Goal: Information Seeking & Learning: Learn about a topic

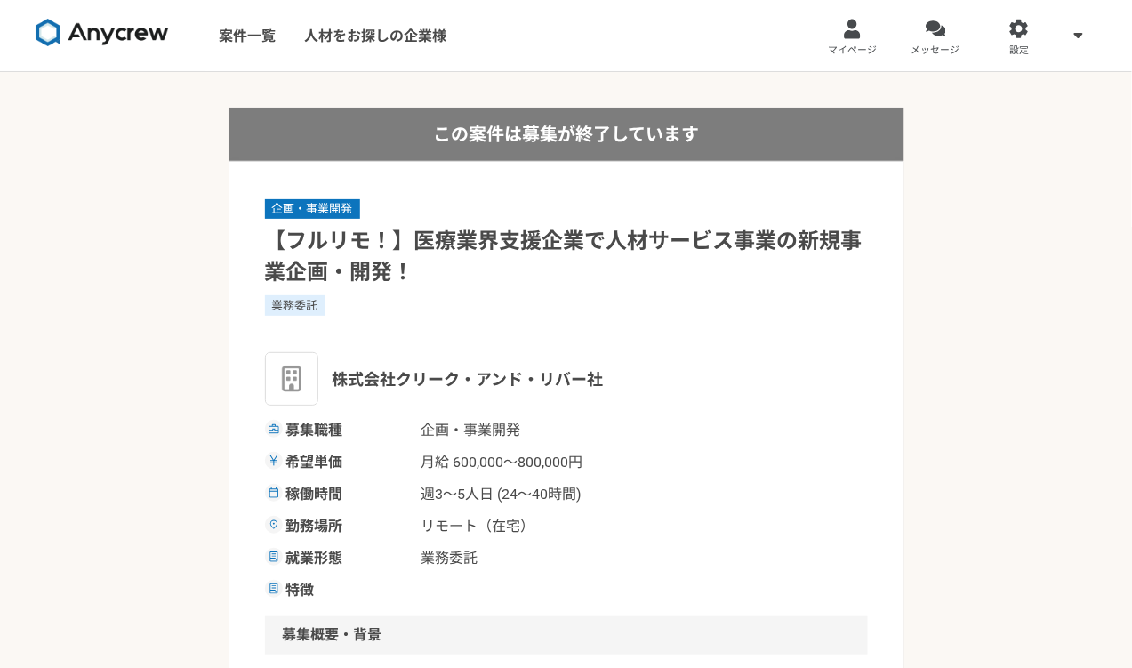
click at [149, 38] on img at bounding box center [102, 33] width 133 height 28
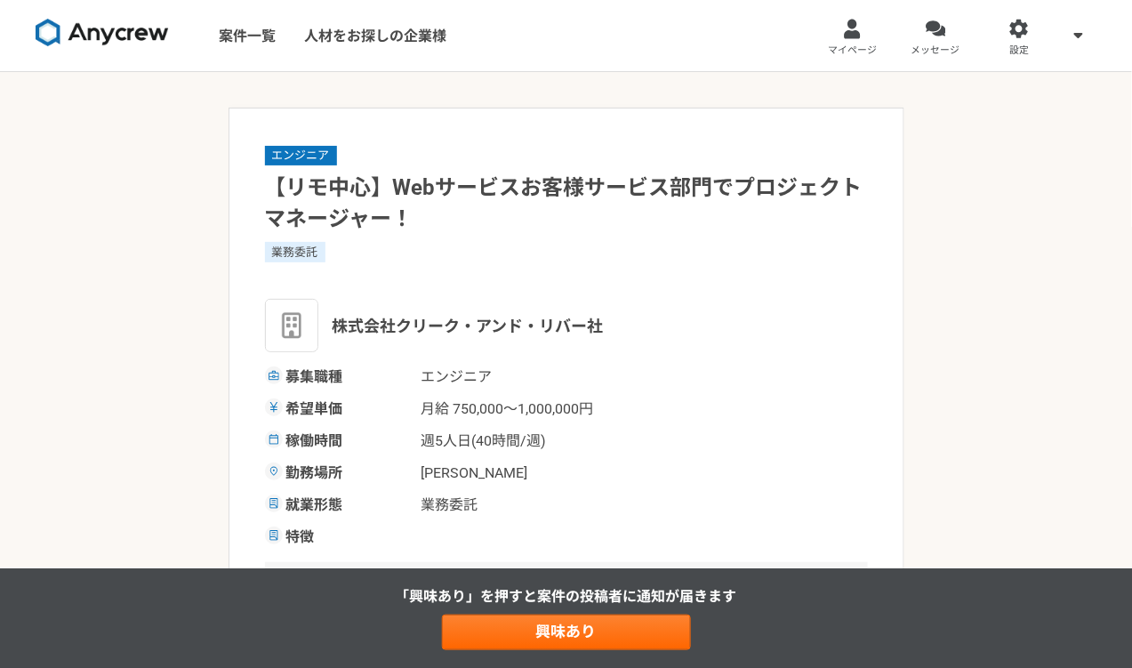
scroll to position [3, 0]
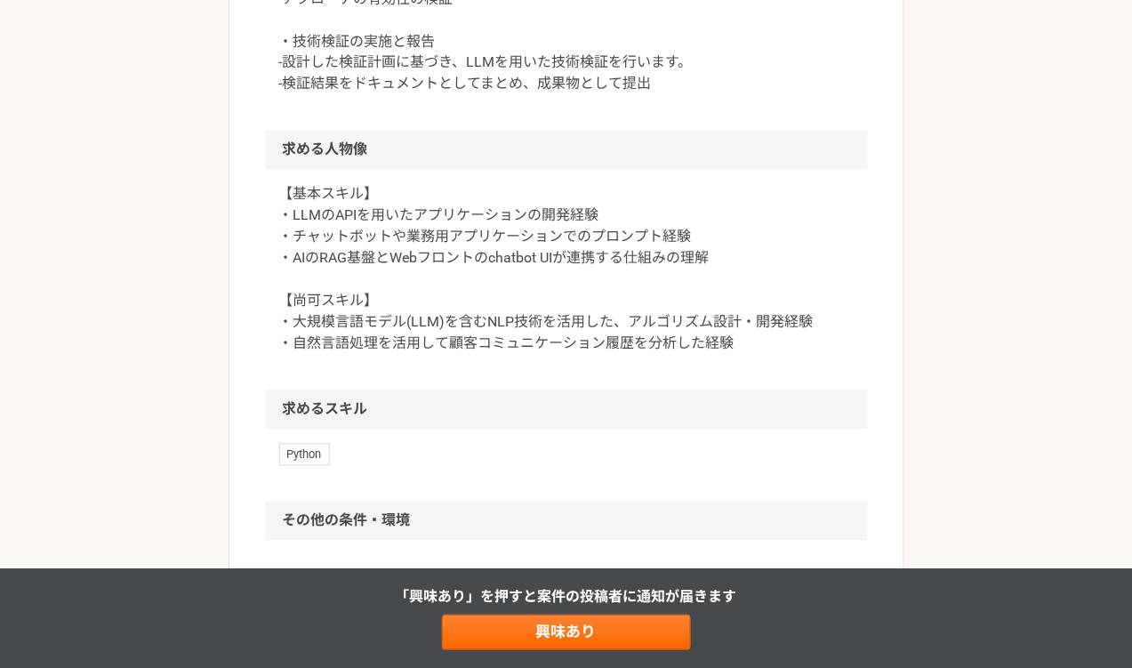
scroll to position [109, 0]
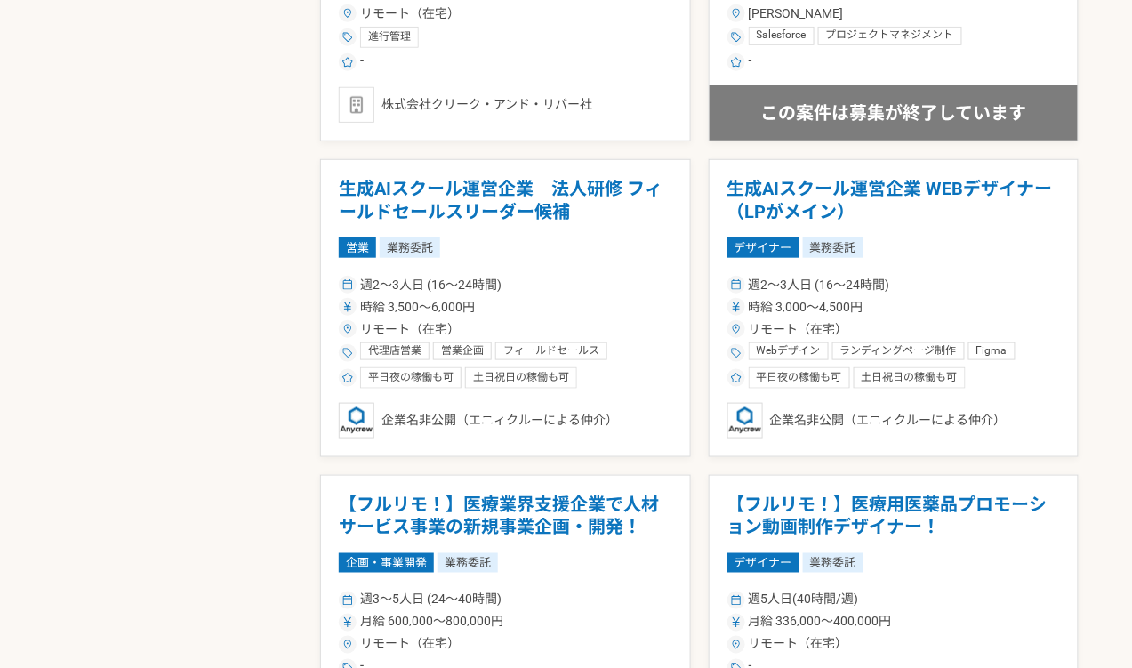
scroll to position [2110, 0]
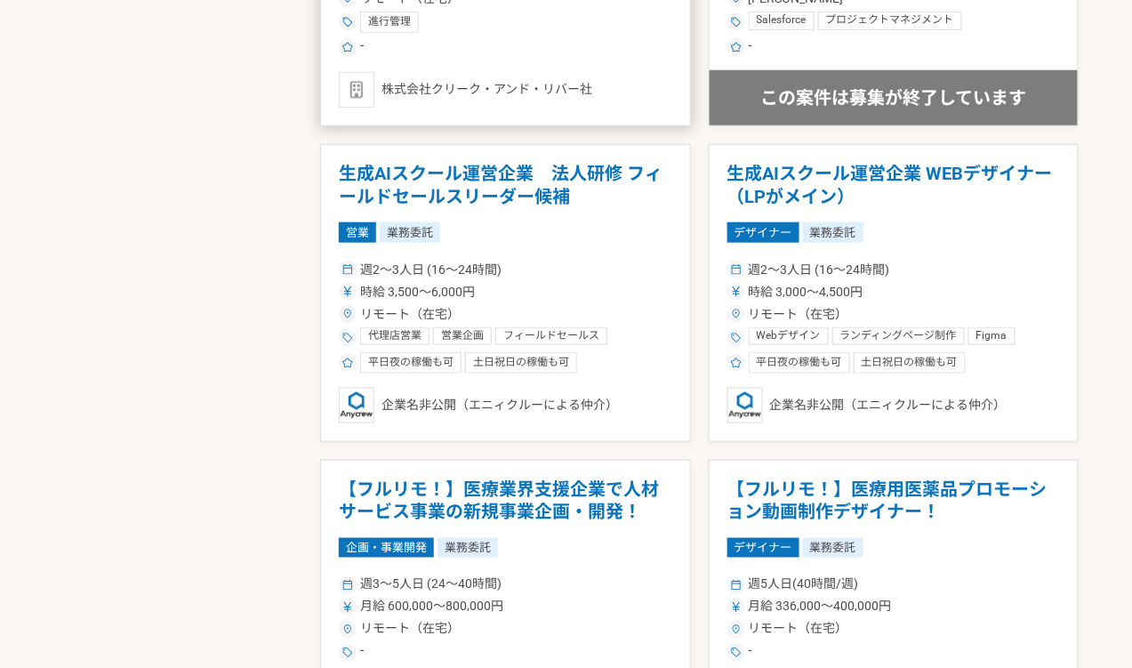
click at [604, 84] on div "株式会社クリーク・アンド・リバー社" at bounding box center [505, 90] width 333 height 36
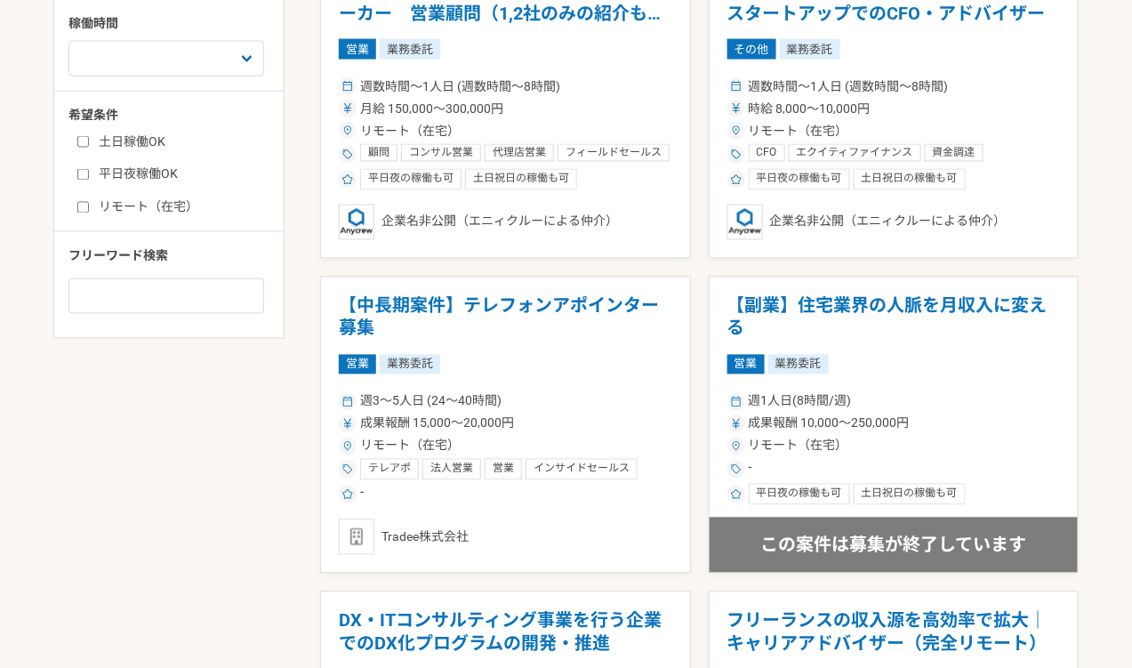
scroll to position [723, 0]
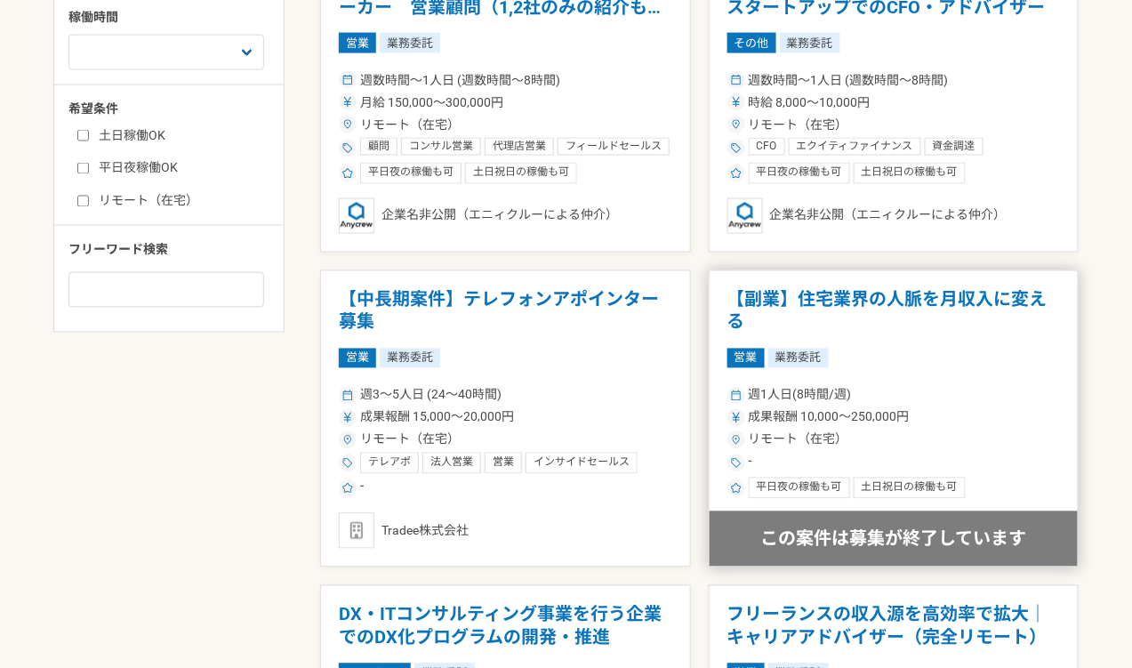
click at [1023, 470] on div "-" at bounding box center [893, 463] width 333 height 21
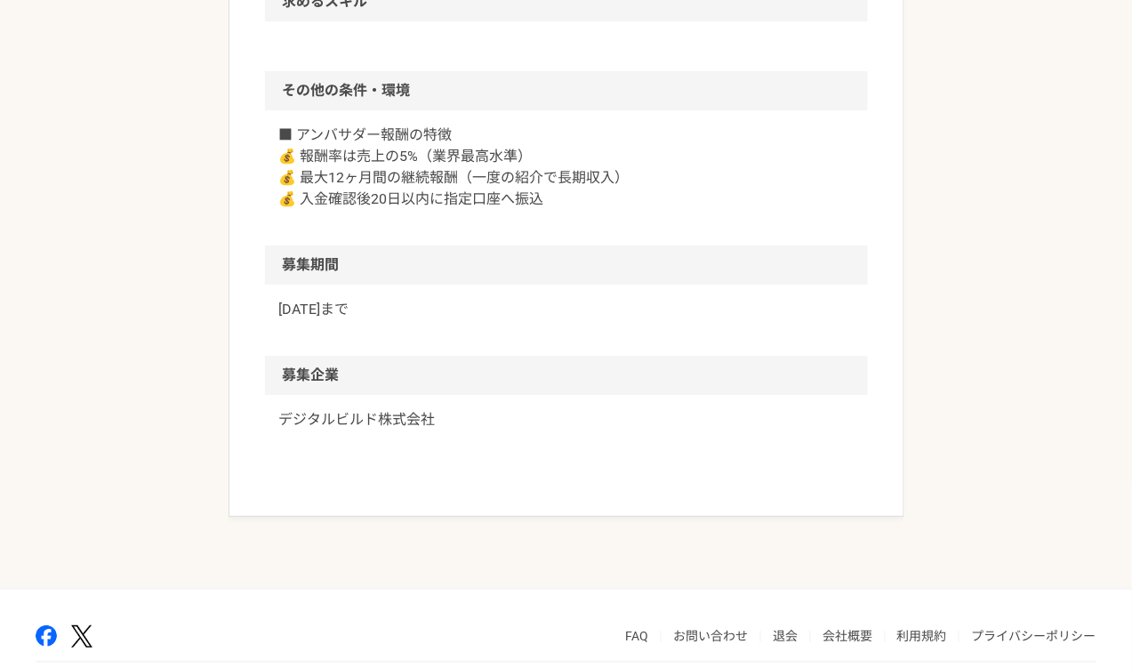
scroll to position [1553, 0]
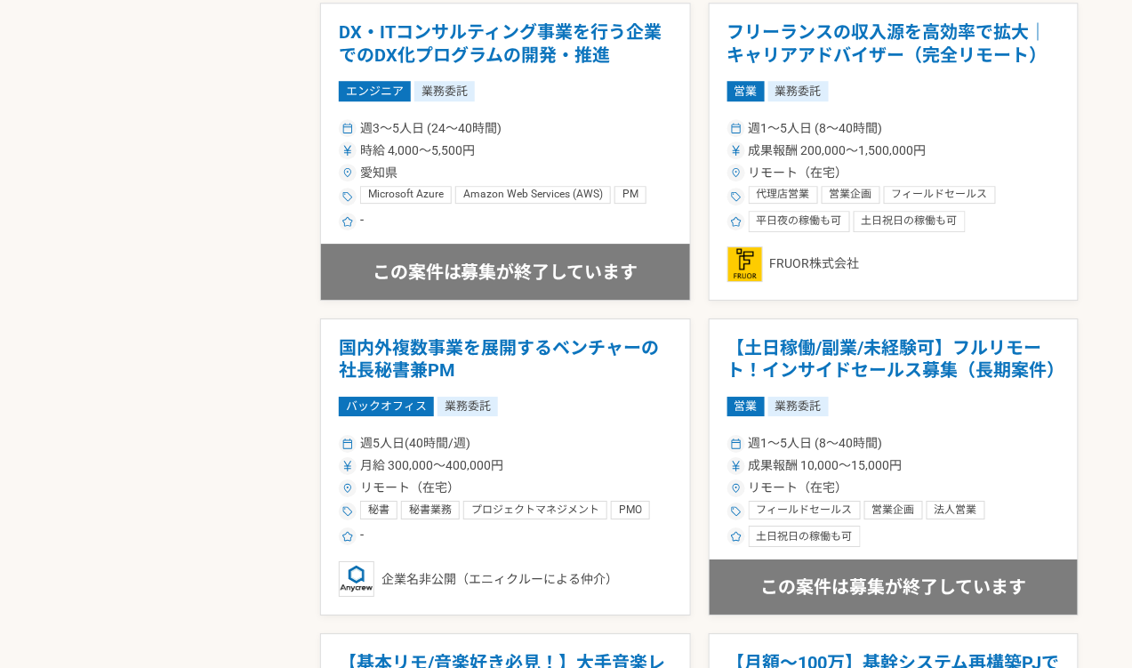
scroll to position [1206, 0]
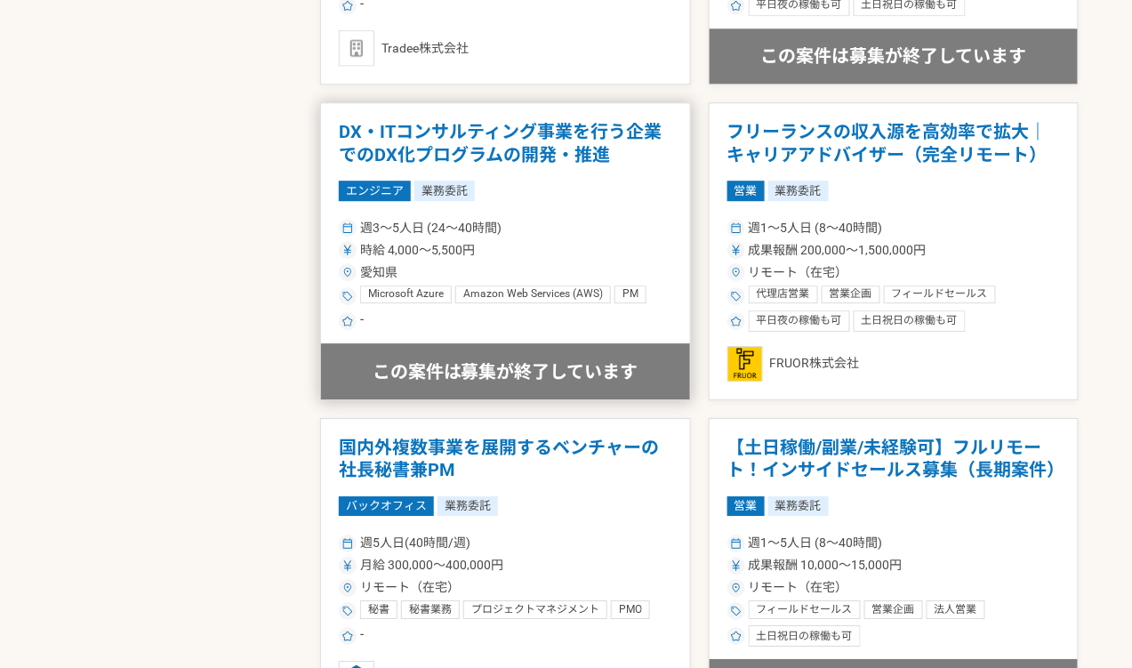
click at [640, 241] on div "時給 4,000〜5,500円" at bounding box center [505, 250] width 333 height 19
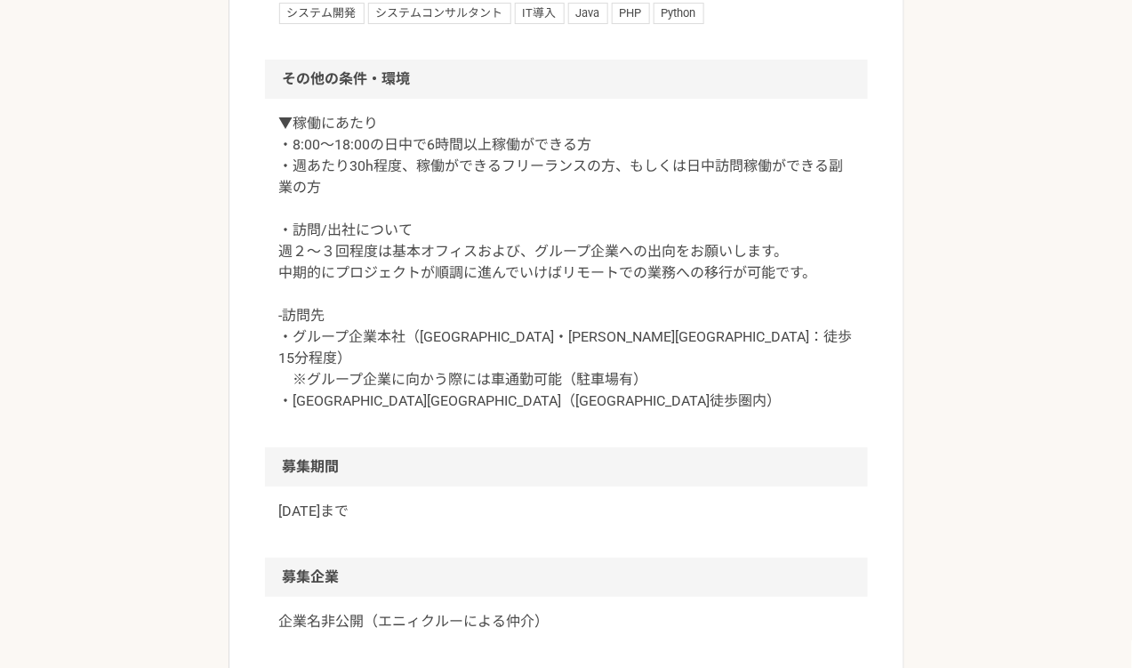
scroll to position [1875, 0]
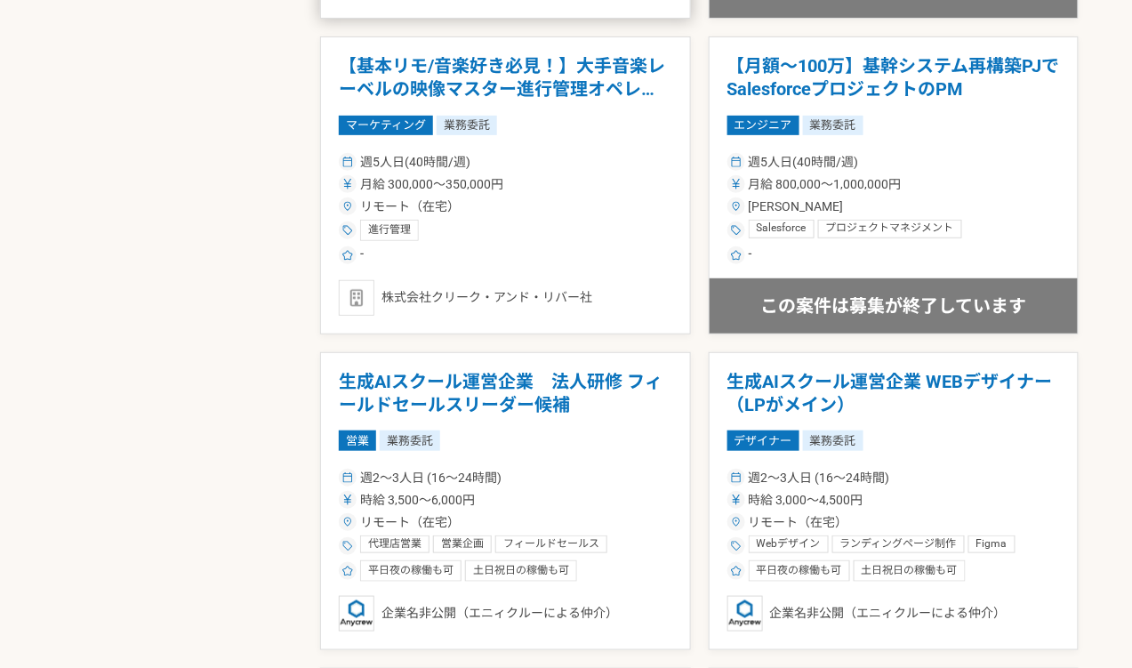
scroll to position [1912, 0]
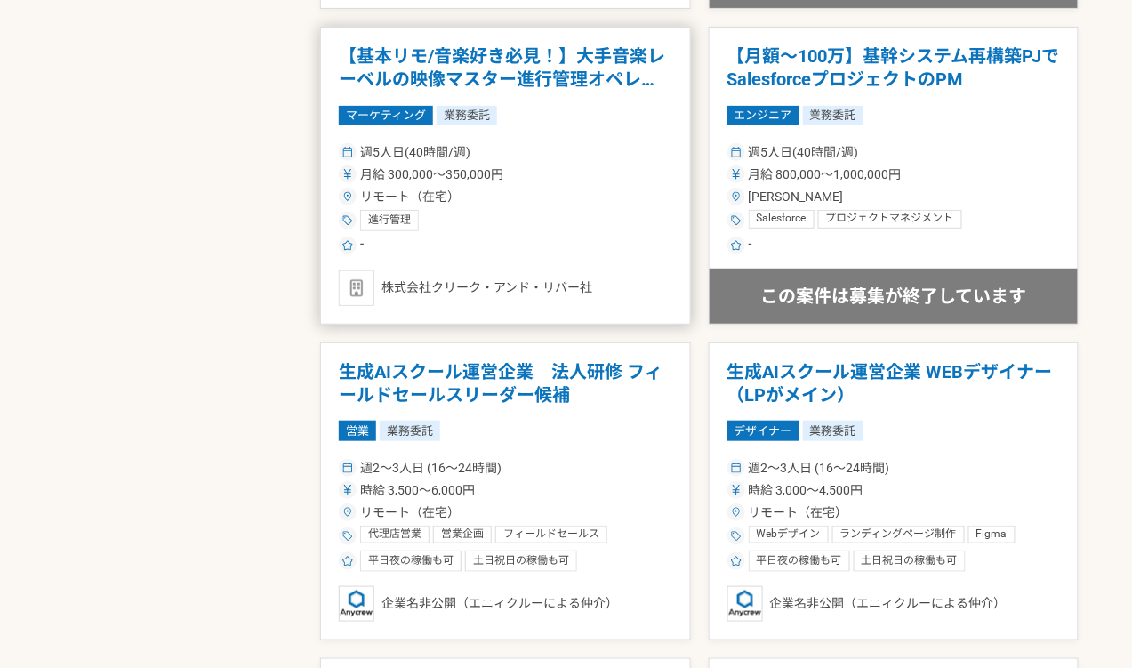
click at [632, 229] on div "週5人日(40時間/週) 月給 300,000〜350,000円 リモート（在宅） 進行管理 -" at bounding box center [505, 198] width 333 height 117
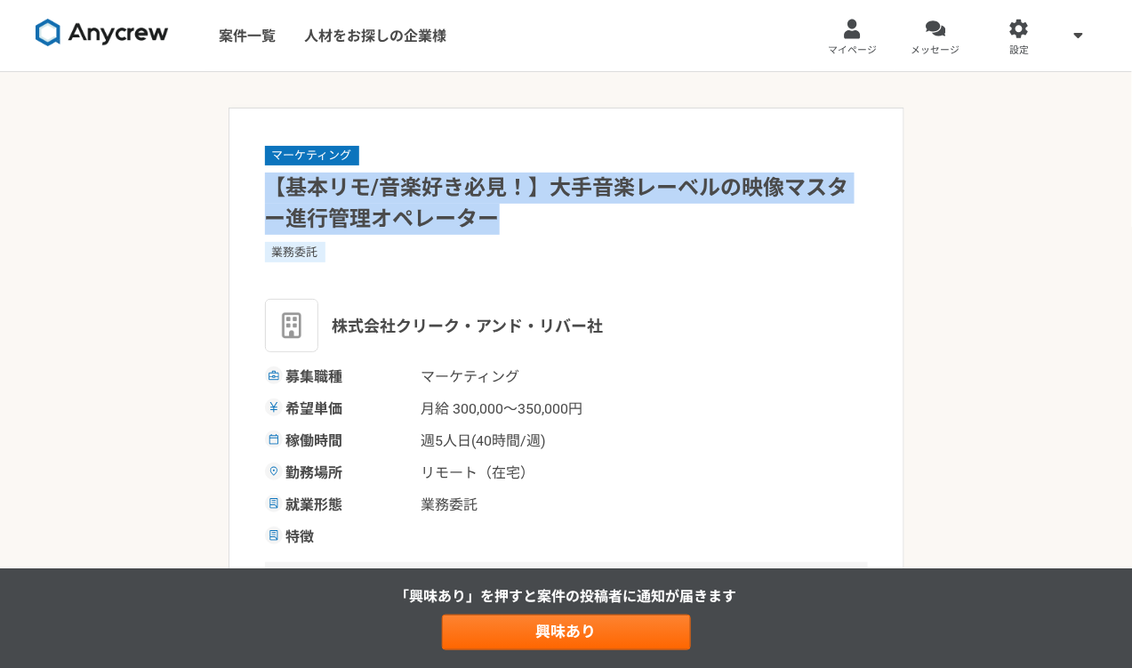
drag, startPoint x: 651, startPoint y: 224, endPoint x: 651, endPoint y: 163, distance: 61.4
click at [651, 163] on div "マーケティング 【基本リモ/音楽好き必見！】大手音楽レーベルの映像マスター進行管理オペレーター 業務委託 株式会社クリーク・アンド・リバー社 募集職種 マーケ…" at bounding box center [566, 346] width 603 height 404
click at [652, 252] on div "業務委託" at bounding box center [566, 252] width 603 height 20
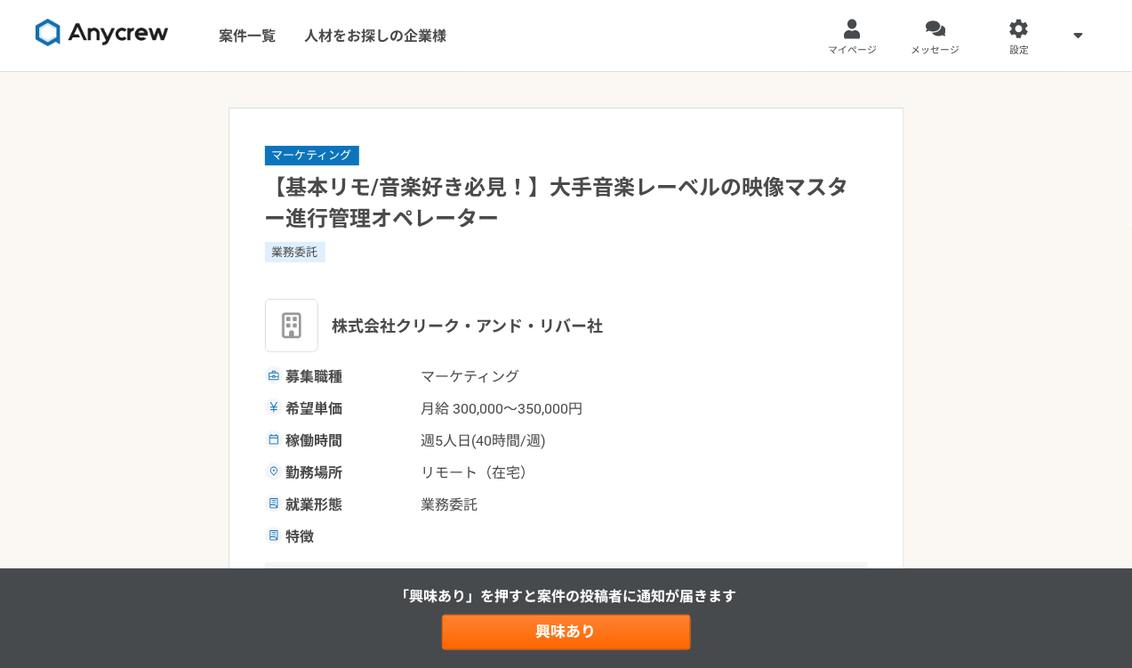
click at [652, 252] on div "業務委託" at bounding box center [566, 252] width 603 height 20
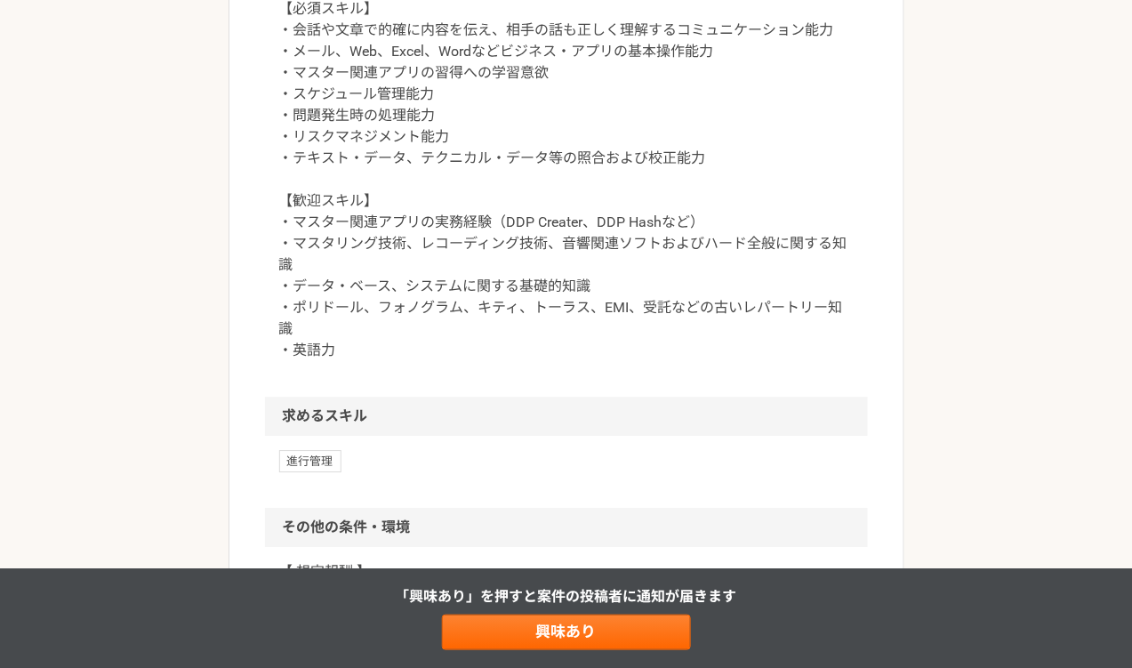
scroll to position [1040, 0]
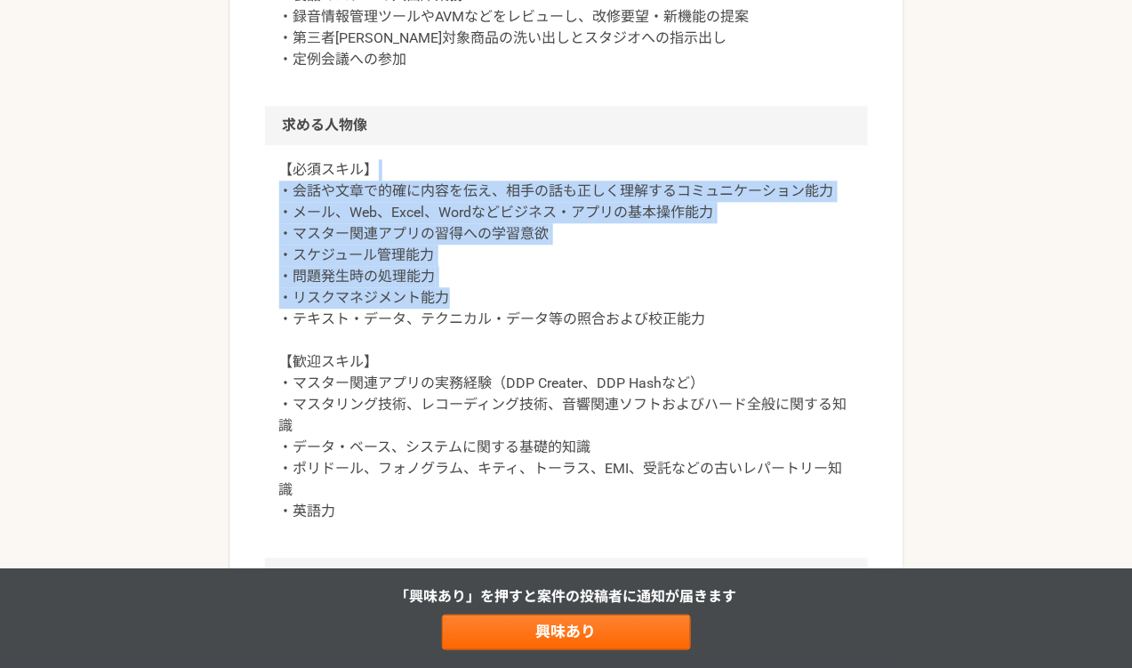
drag, startPoint x: 725, startPoint y: 301, endPoint x: 726, endPoint y: 169, distance: 131.6
click at [726, 170] on p "【必須スキル】 ・会話や文章で的確に内容を伝え、相手の話も正しく理解するコミュニケーション能力 ・メール、Web、Excel、Wordなどビジネス・アプリの基…" at bounding box center [566, 340] width 575 height 363
click at [735, 274] on p "【必須スキル】 ・会話や文章で的確に内容を伝え、相手の話も正しく理解するコミュニケーション能力 ・メール、Web、Excel、Wordなどビジネス・アプリの基…" at bounding box center [566, 340] width 575 height 363
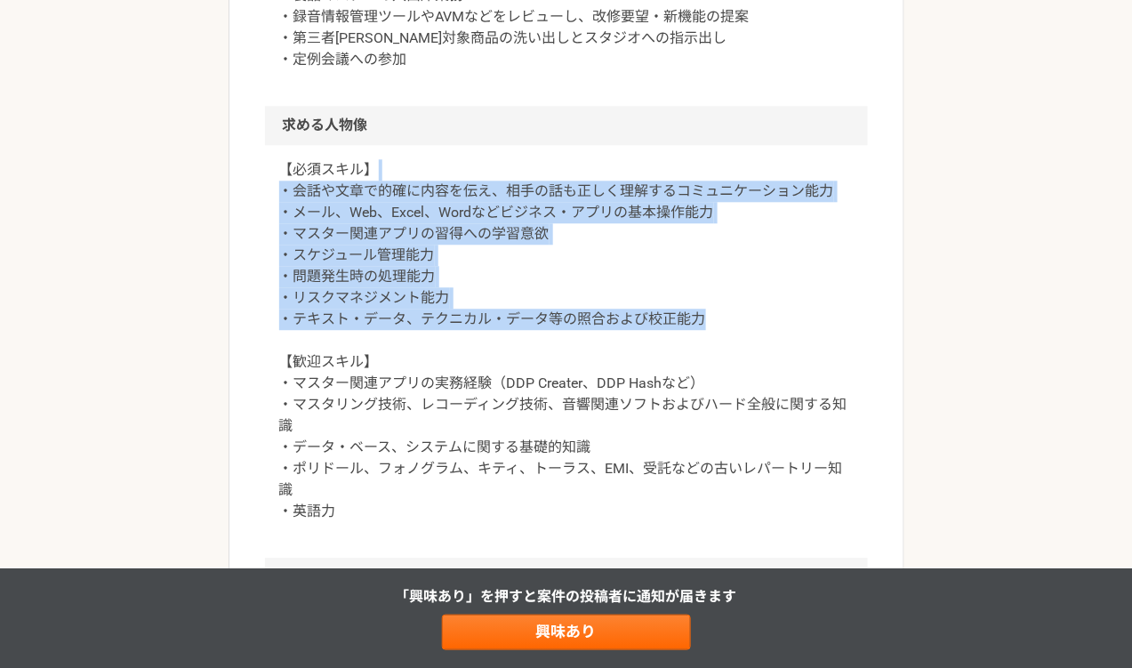
drag, startPoint x: 719, startPoint y: 315, endPoint x: 725, endPoint y: 166, distance: 148.6
click at [725, 166] on p "【必須スキル】 ・会話や文章で的確に内容を伝え、相手の話も正しく理解するコミュニケーション能力 ・メール、Web、Excel、Wordなどビジネス・アプリの基…" at bounding box center [566, 340] width 575 height 363
click at [727, 231] on p "【必須スキル】 ・会話や文章で的確に内容を伝え、相手の話も正しく理解するコミュニケーション能力 ・メール、Web、Excel、Wordなどビジネス・アプリの基…" at bounding box center [566, 340] width 575 height 363
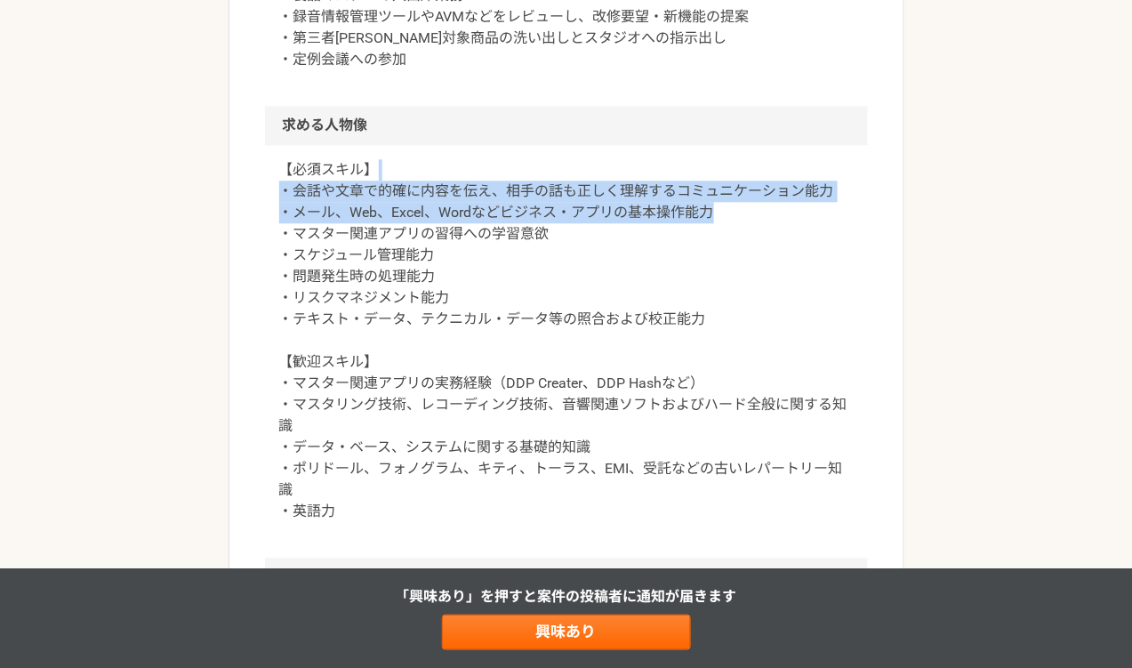
drag, startPoint x: 733, startPoint y: 223, endPoint x: 733, endPoint y: 165, distance: 57.8
click at [733, 165] on p "【必須スキル】 ・会話や文章で的確に内容を伝え、相手の話も正しく理解するコミュニケーション能力 ・メール、Web、Excel、Wordなどビジネス・アプリの基…" at bounding box center [566, 340] width 575 height 363
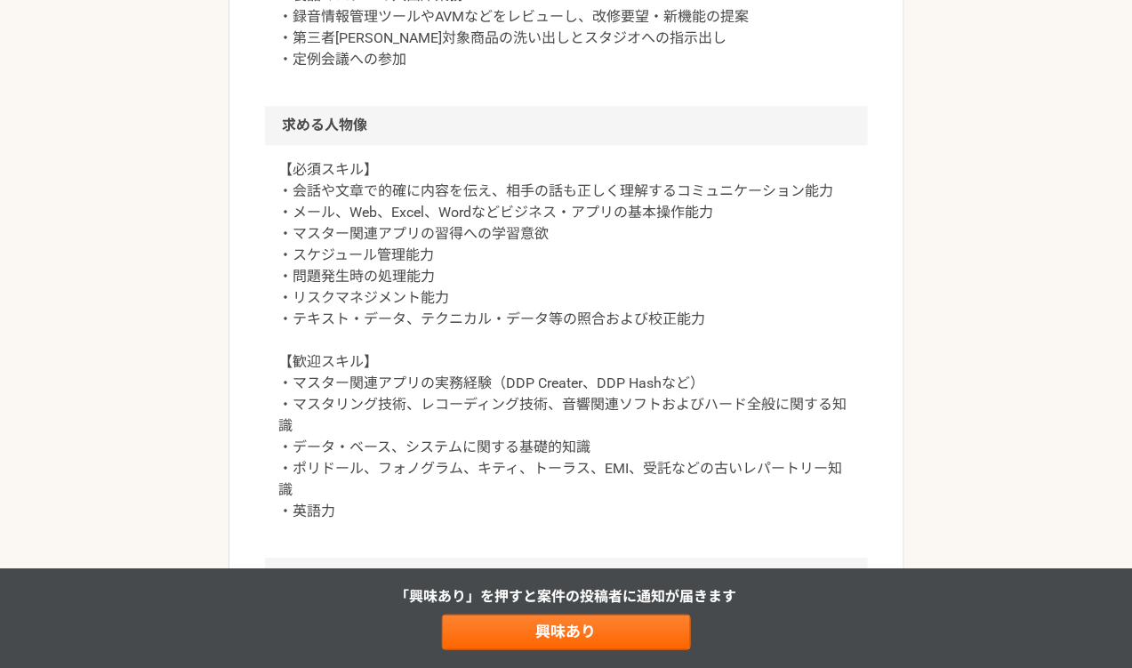
click at [722, 228] on p "【必須スキル】 ・会話や文章で的確に内容を伝え、相手の話も正しく理解するコミュニケーション能力 ・メール、Web、Excel、Wordなどビジネス・アプリの基…" at bounding box center [566, 340] width 575 height 363
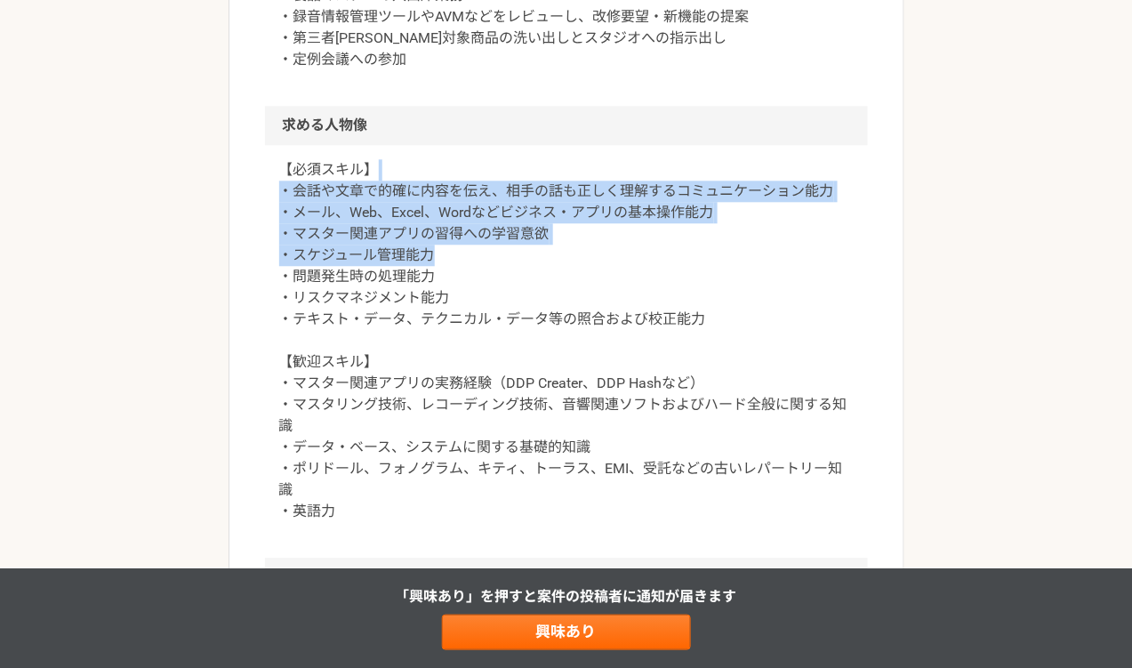
drag, startPoint x: 718, startPoint y: 251, endPoint x: 719, endPoint y: 173, distance: 78.3
click at [719, 173] on p "【必須スキル】 ・会話や文章で的確に内容を伝え、相手の話も正しく理解するコミュニケーション能力 ・メール、Web、Excel、Wordなどビジネス・アプリの基…" at bounding box center [566, 340] width 575 height 363
drag, startPoint x: 700, startPoint y: 237, endPoint x: 703, endPoint y: 177, distance: 60.5
click at [703, 177] on p "【必須スキル】 ・会話や文章で的確に内容を伝え、相手の話も正しく理解するコミュニケーション能力 ・メール、Web、Excel、Wordなどビジネス・アプリの基…" at bounding box center [566, 340] width 575 height 363
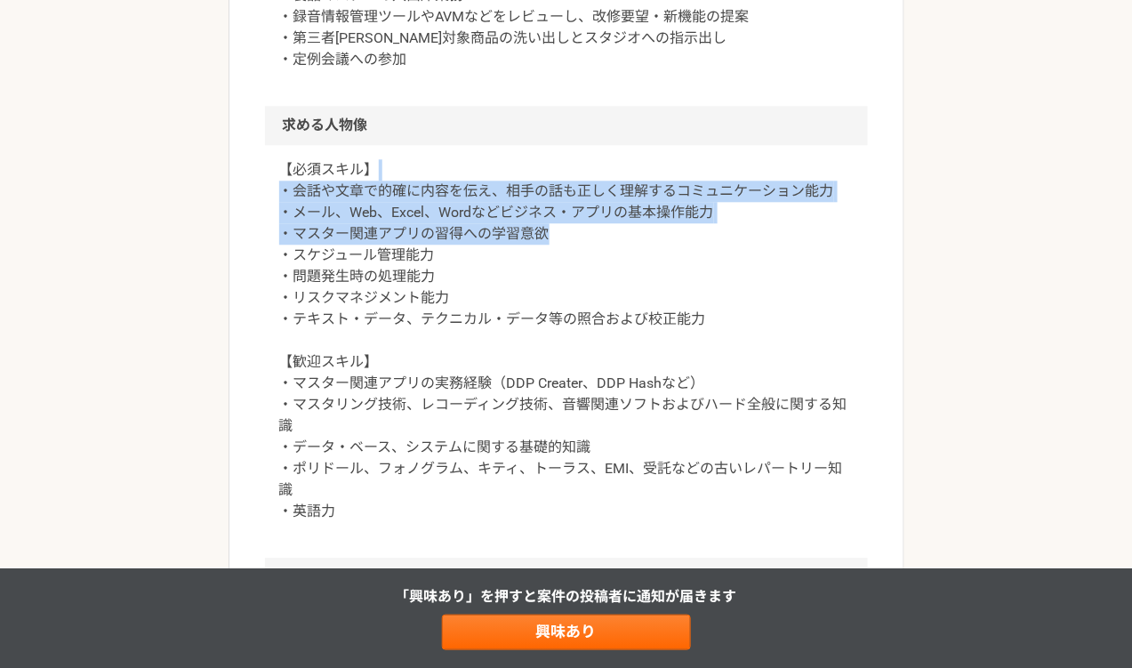
click at [703, 177] on p "【必須スキル】 ・会話や文章で的確に内容を伝え、相手の話も正しく理解するコミュニケーション能力 ・メール、Web、Excel、Wordなどビジネス・アプリの基…" at bounding box center [566, 340] width 575 height 363
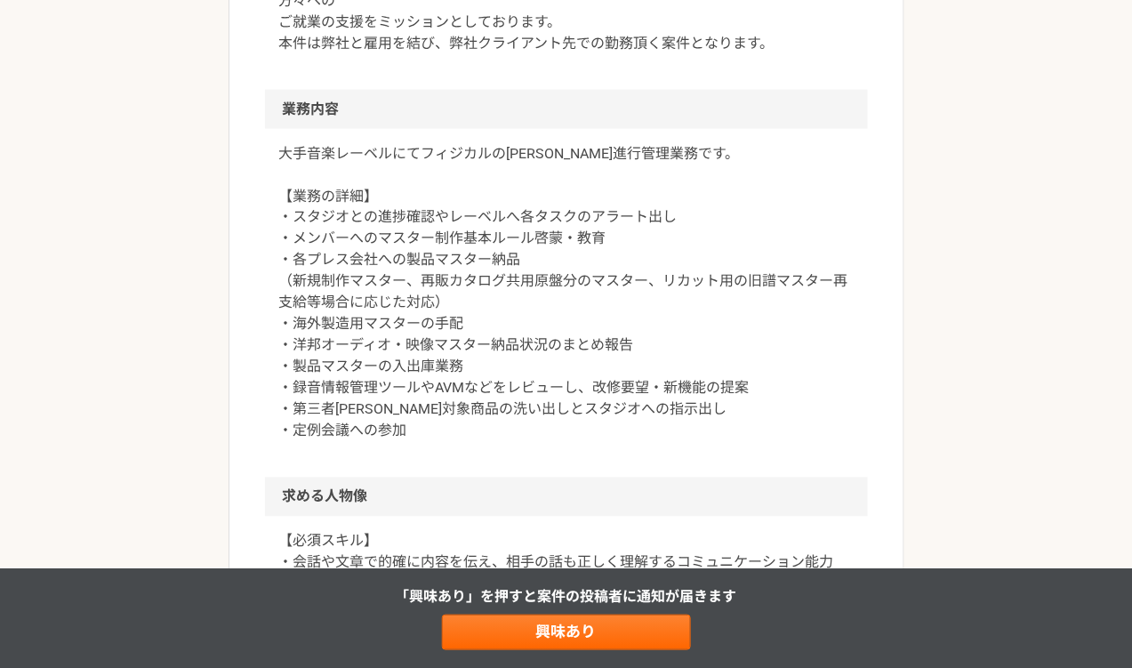
scroll to position [669, 0]
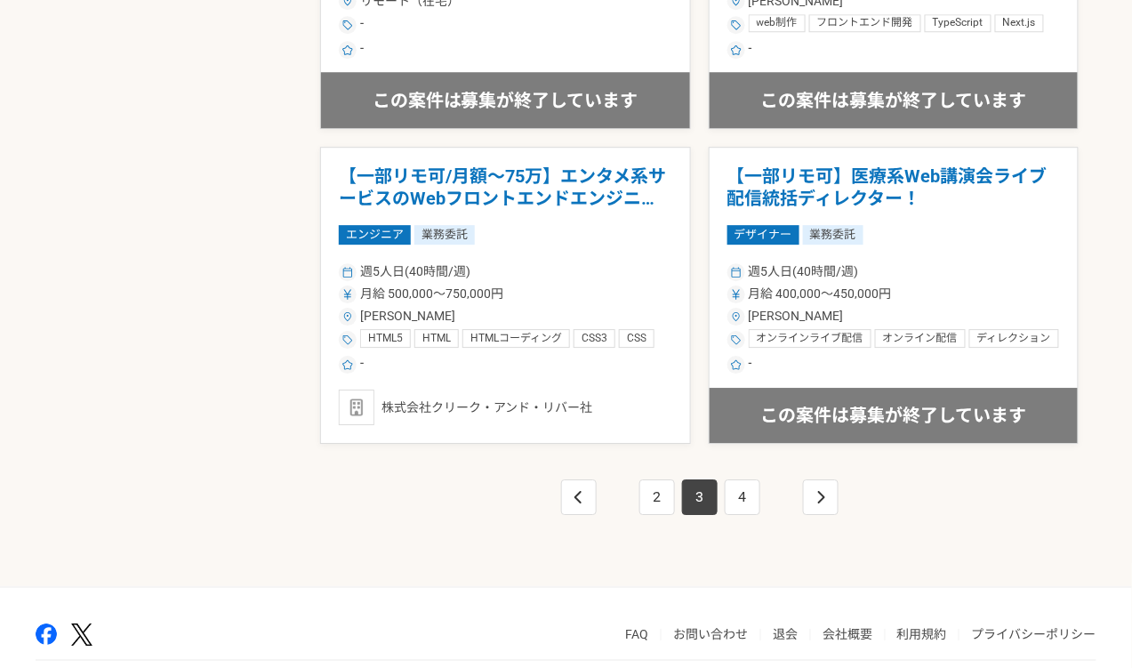
scroll to position [3072, 0]
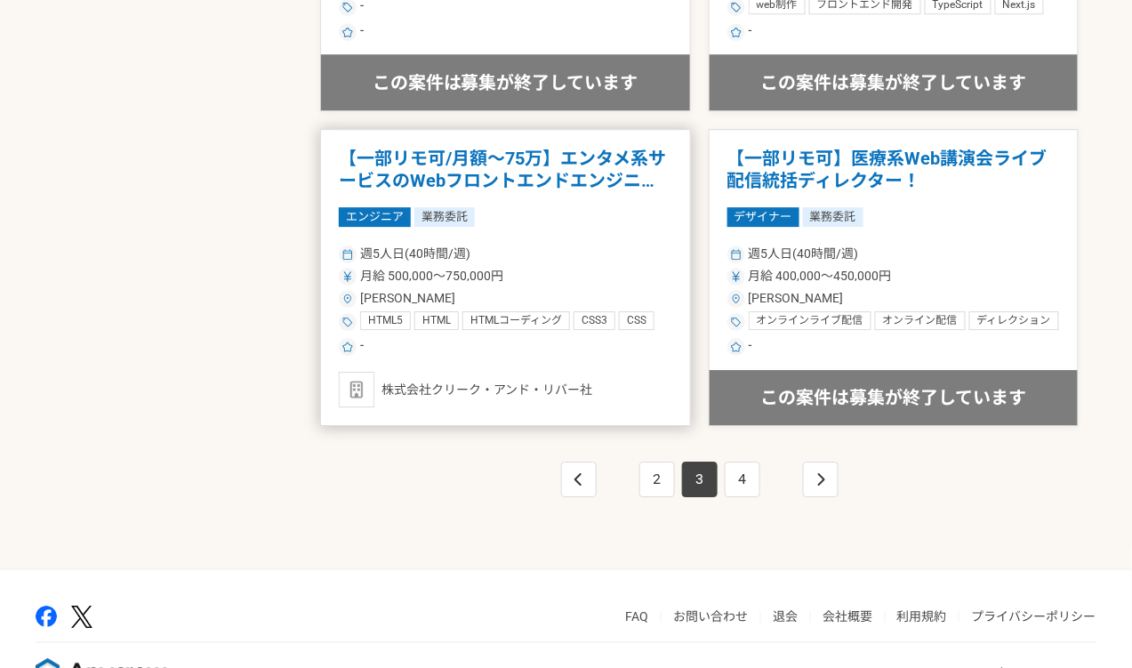
click at [571, 359] on article "【一部リモ可/月額～75万】エンタメ系サービスのWebフロントエンドエンジニア！ エンジニア 業務委託 週5人日(40時間/週) 月給 500,000〜750…" at bounding box center [505, 278] width 371 height 298
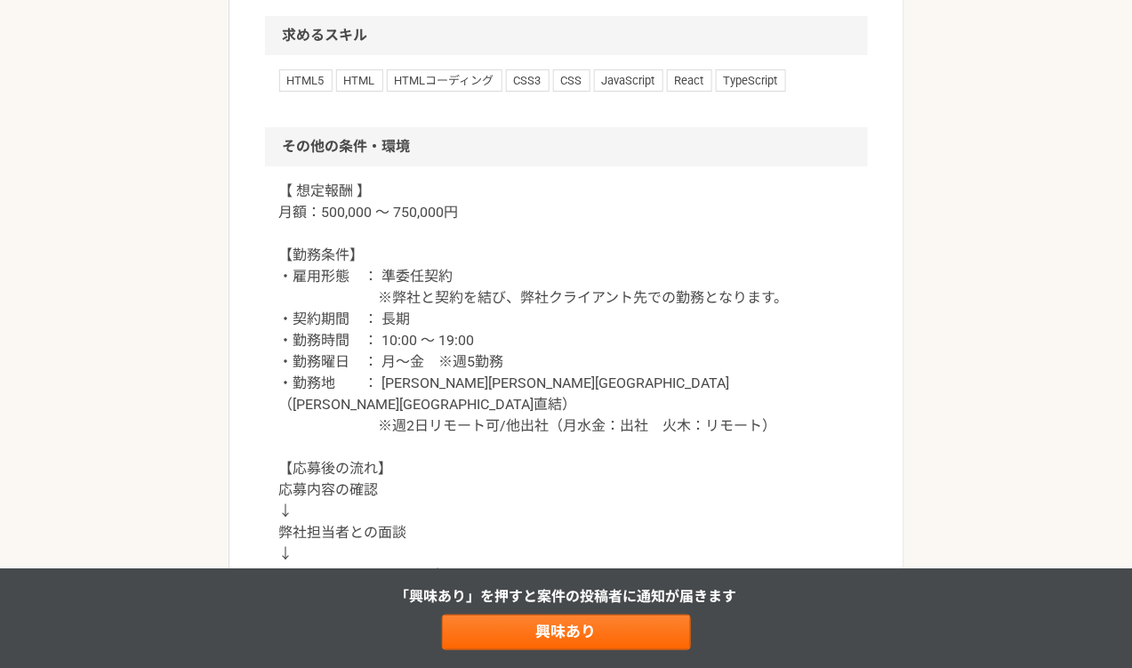
scroll to position [1661, 0]
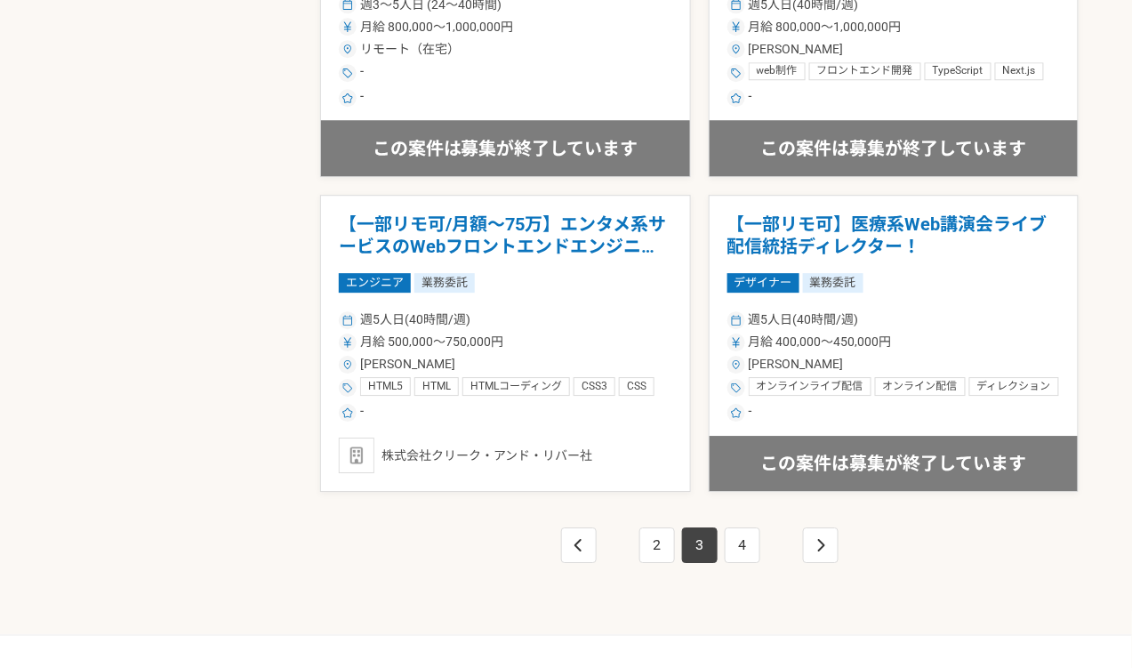
scroll to position [3014, 0]
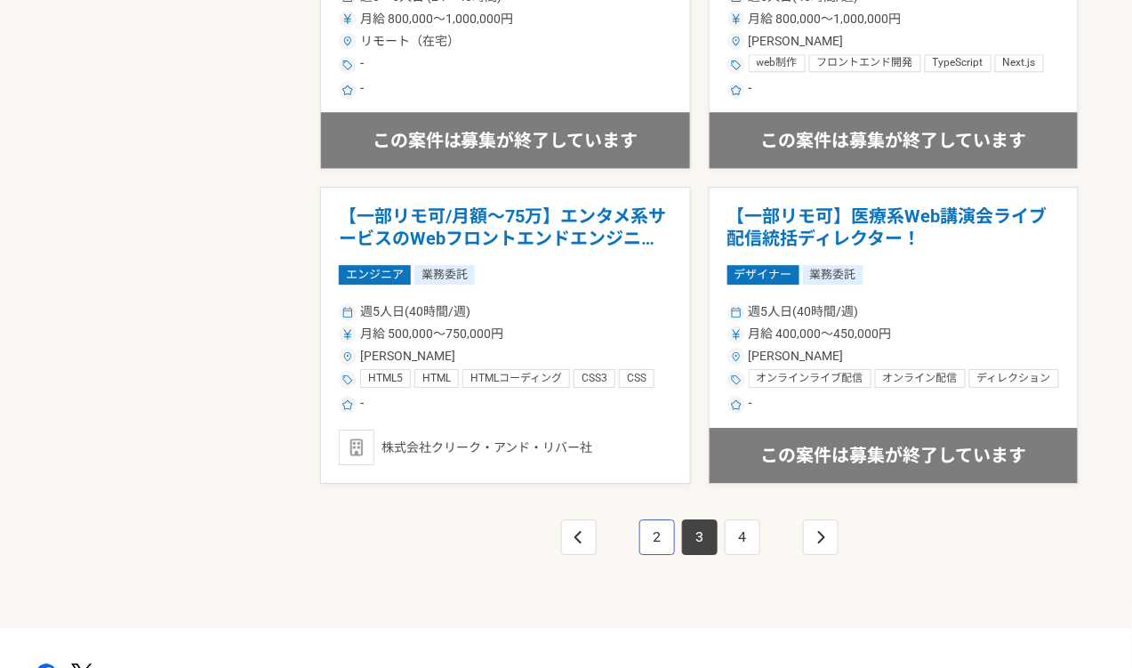
click at [654, 543] on link "2" at bounding box center [657, 537] width 36 height 36
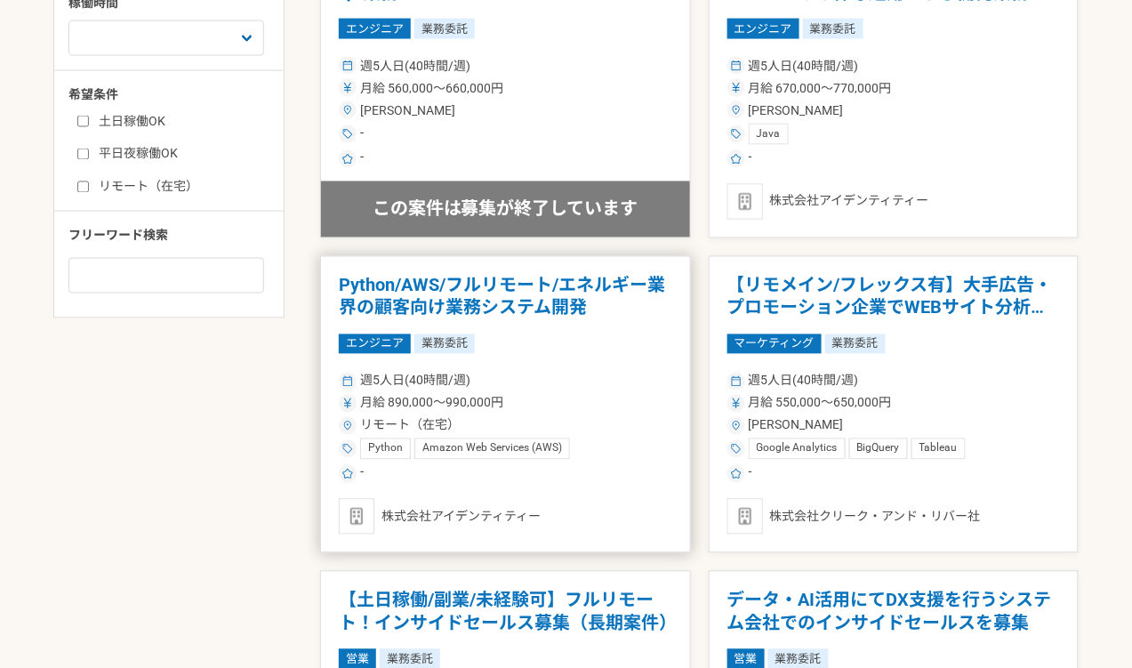
scroll to position [805, 0]
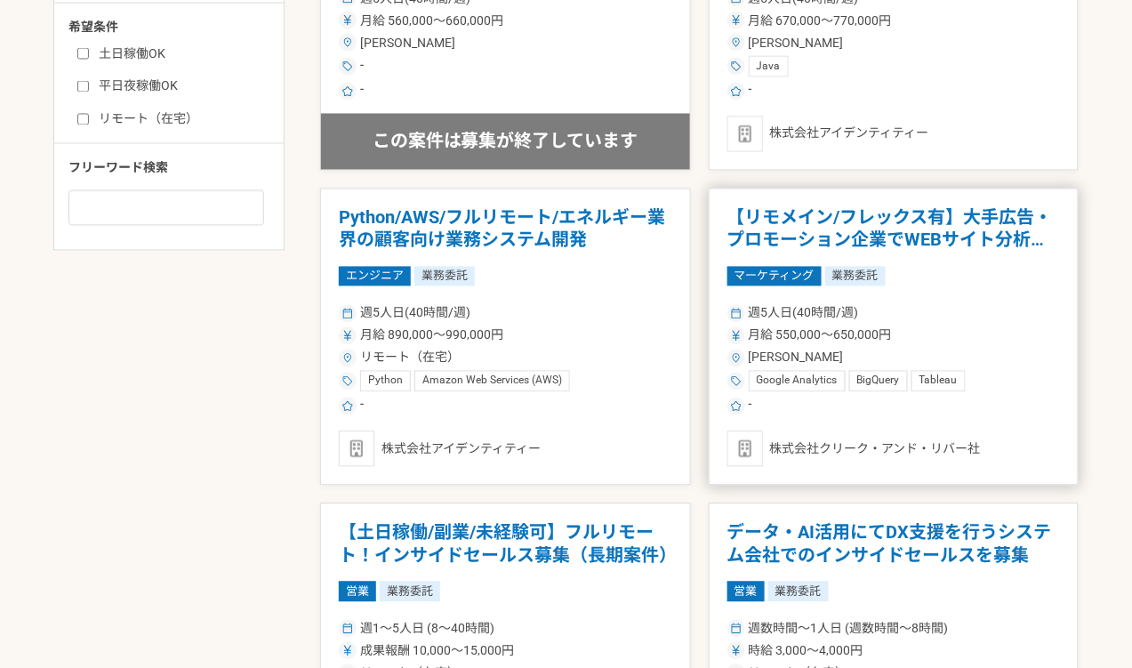
click at [885, 422] on article "【リモメイン/フレックス有】大手広告・プロモーション企業でWEBサイト分析・改善 マーケティング 業務委託 週5人日(40時間/週) 月給 550,000〜6…" at bounding box center [894, 338] width 371 height 298
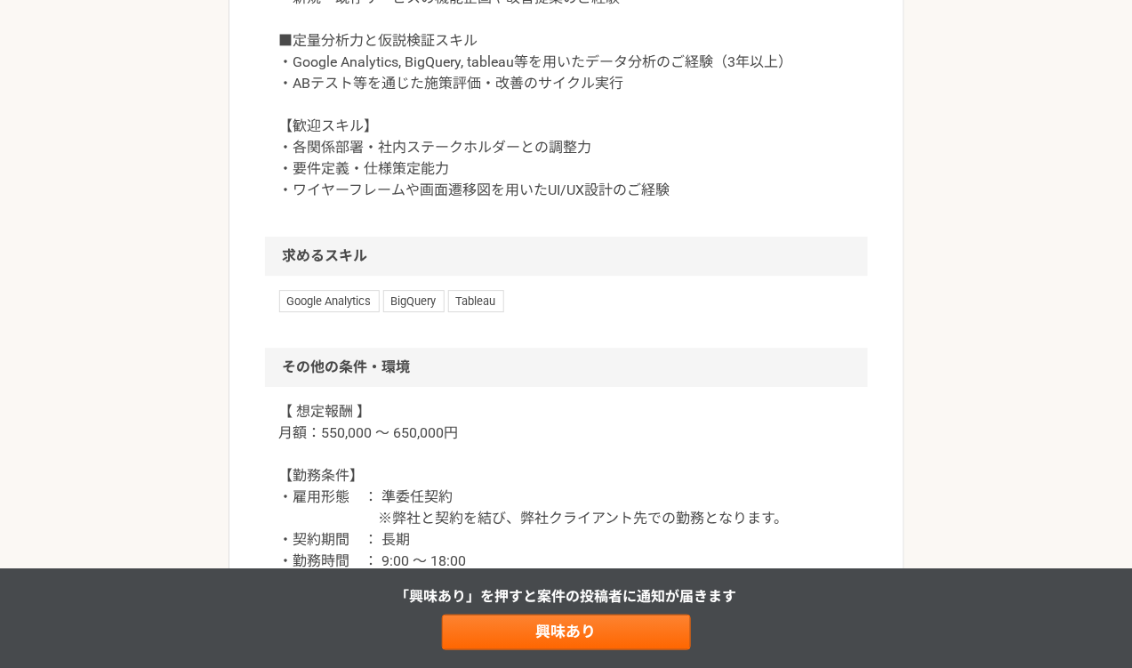
scroll to position [1256, 0]
click at [630, 317] on div "Google Analytics BigQuery Tableau" at bounding box center [566, 309] width 603 height 71
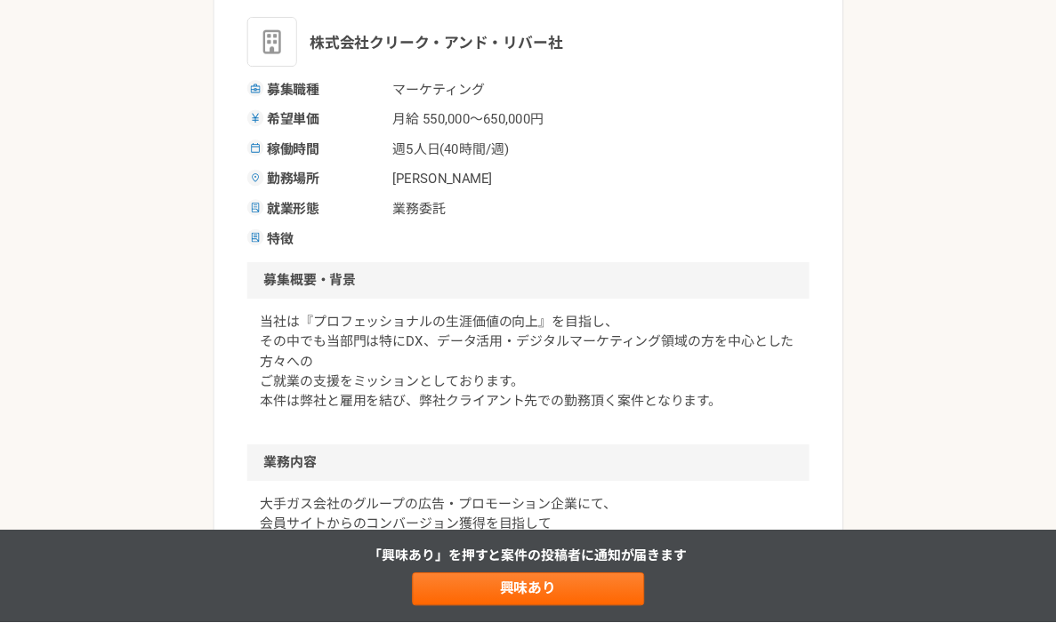
scroll to position [0, 0]
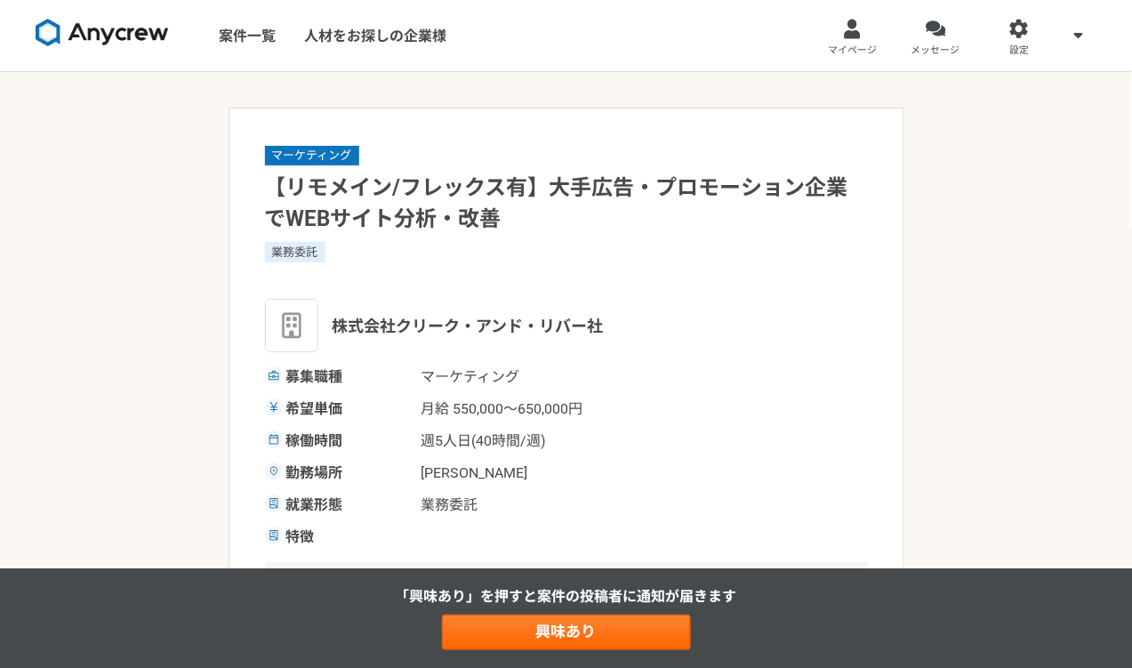
click at [643, 268] on div "業務委託" at bounding box center [566, 263] width 603 height 43
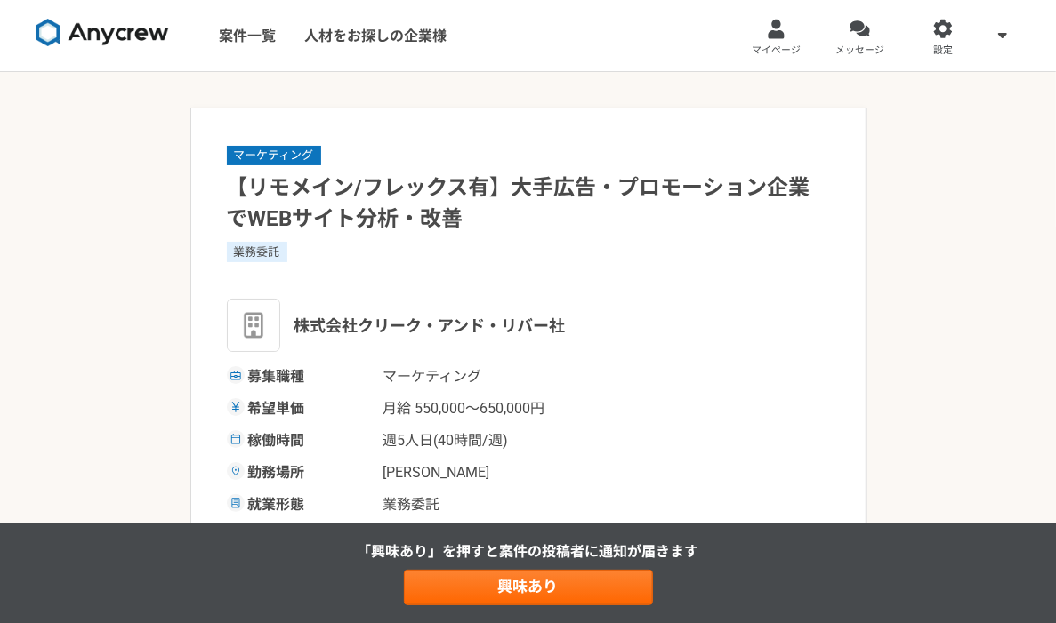
scroll to position [14, 0]
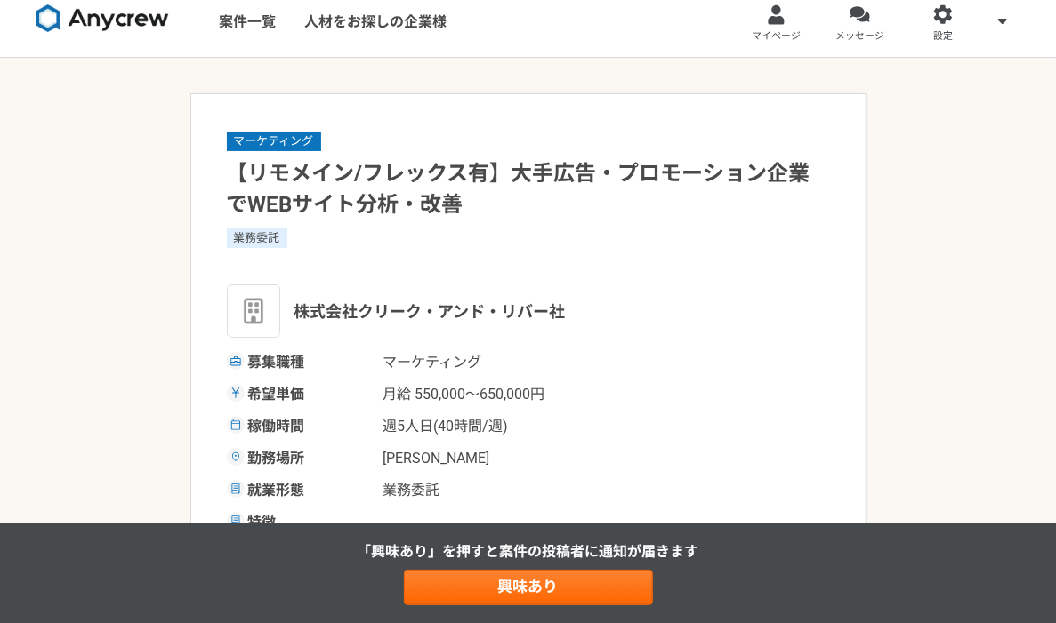
click at [708, 261] on div "業務委託" at bounding box center [528, 249] width 603 height 43
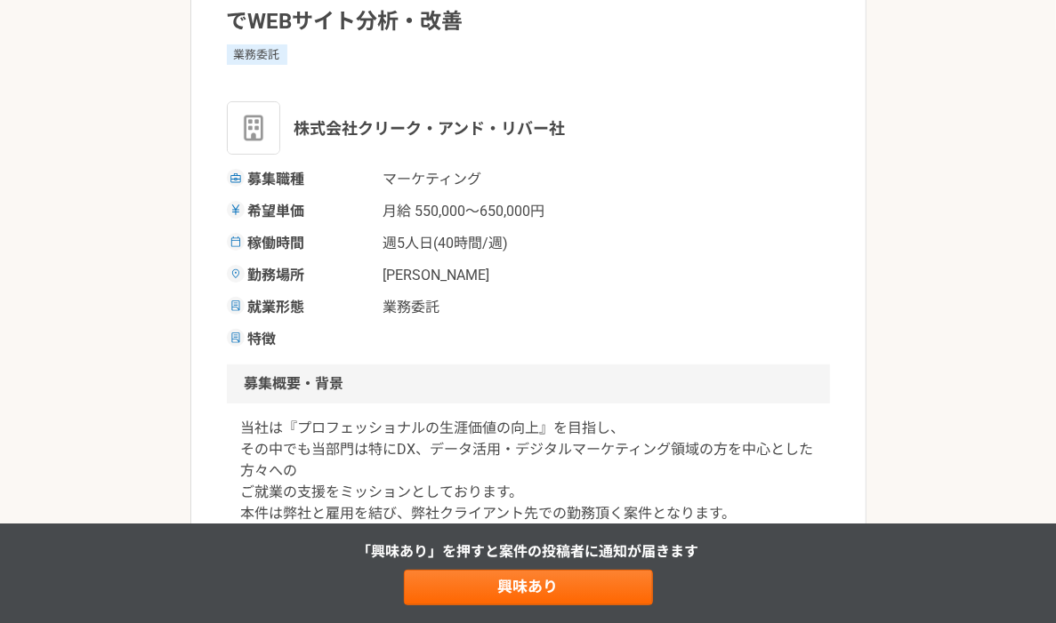
scroll to position [236, 0]
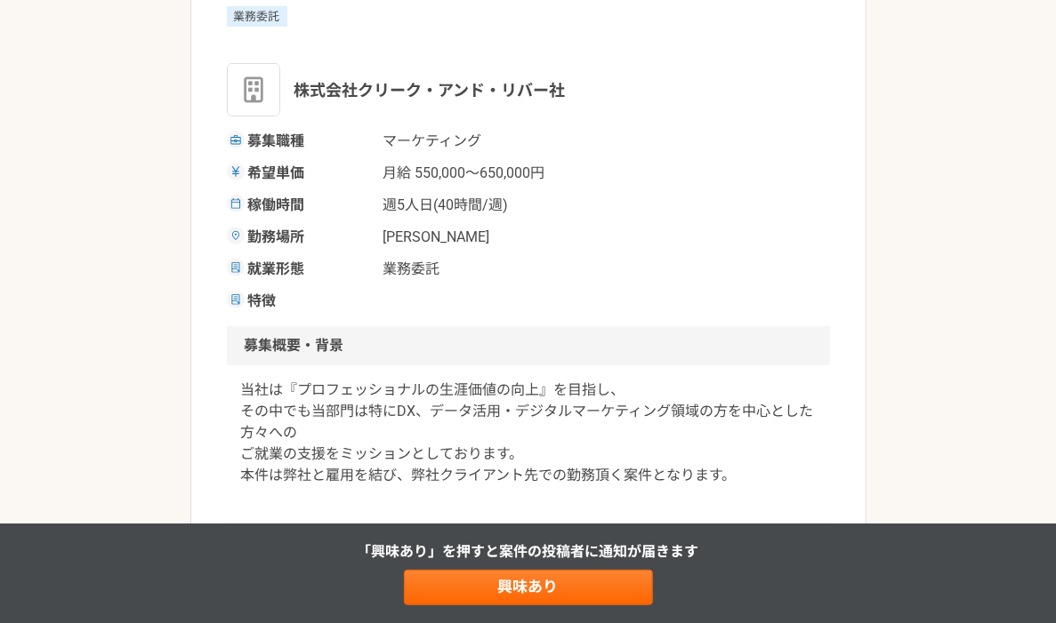
click at [687, 243] on div "勤務場所 東京都" at bounding box center [528, 237] width 603 height 21
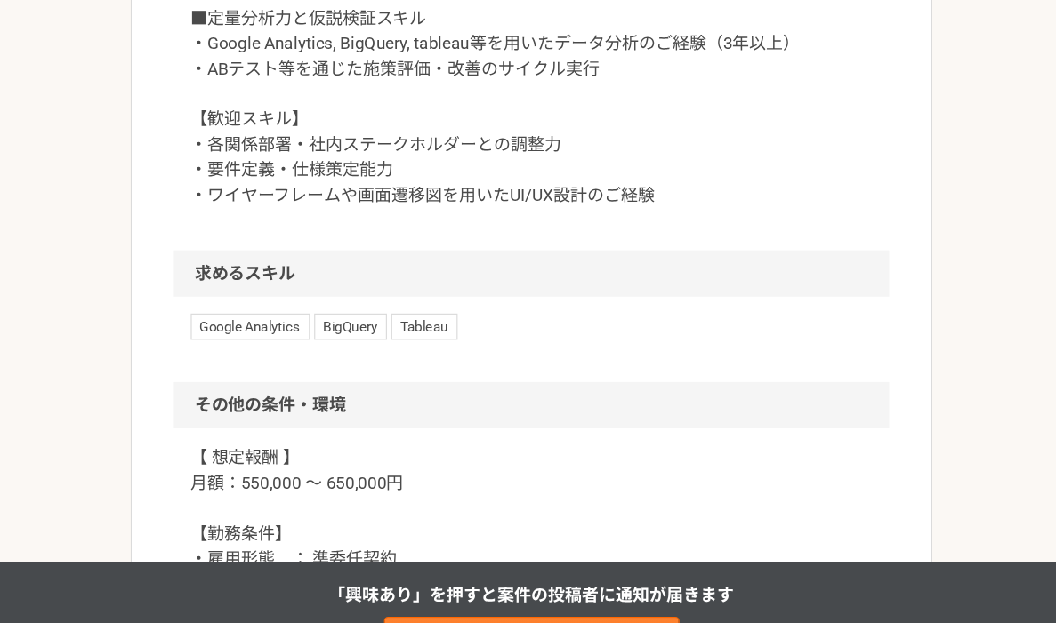
scroll to position [1230, 0]
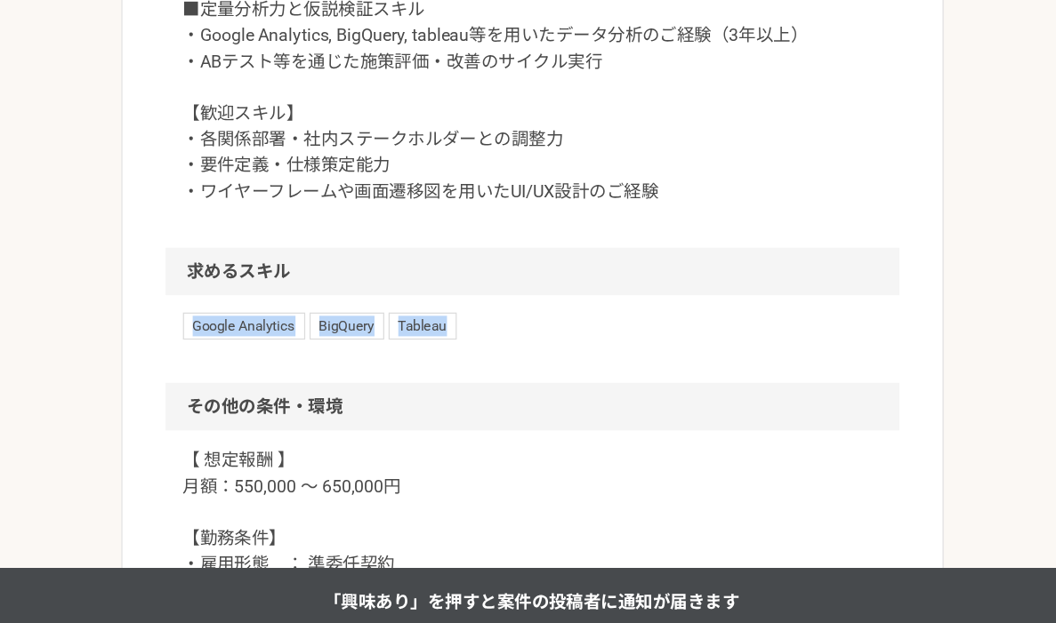
drag, startPoint x: 501, startPoint y: 334, endPoint x: 501, endPoint y: 298, distance: 36.5
click at [501, 298] on section "求めるスキル Google Analytics BigQuery Tableau" at bounding box center [528, 316] width 603 height 110
click at [531, 338] on div "Google Analytics BigQuery Tableau" at bounding box center [528, 335] width 603 height 71
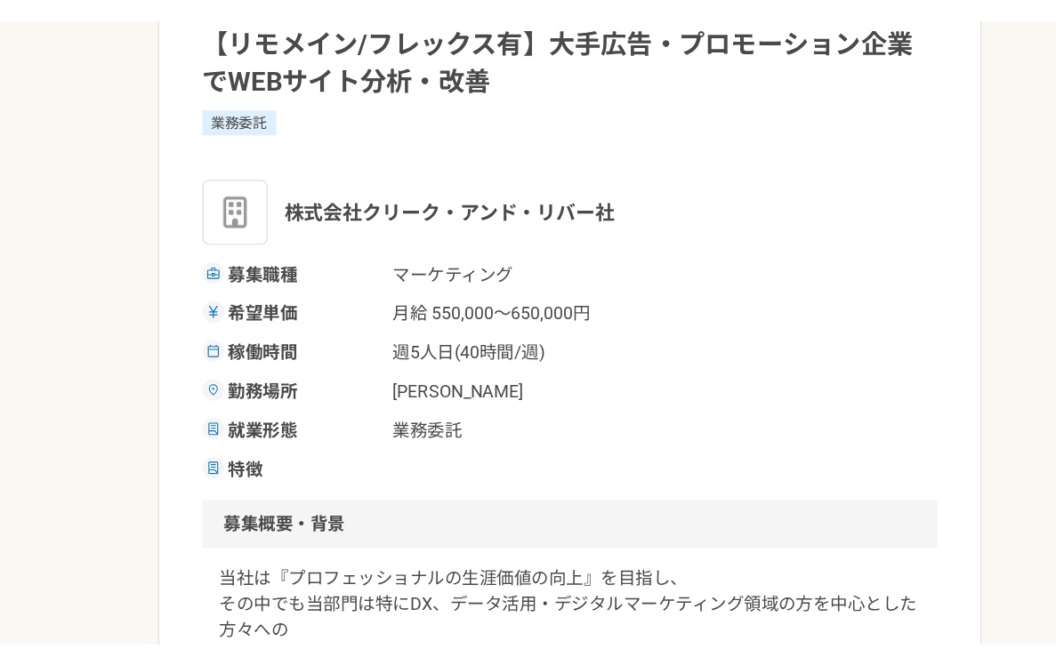
scroll to position [121, 0]
